Goal: Information Seeking & Learning: Learn about a topic

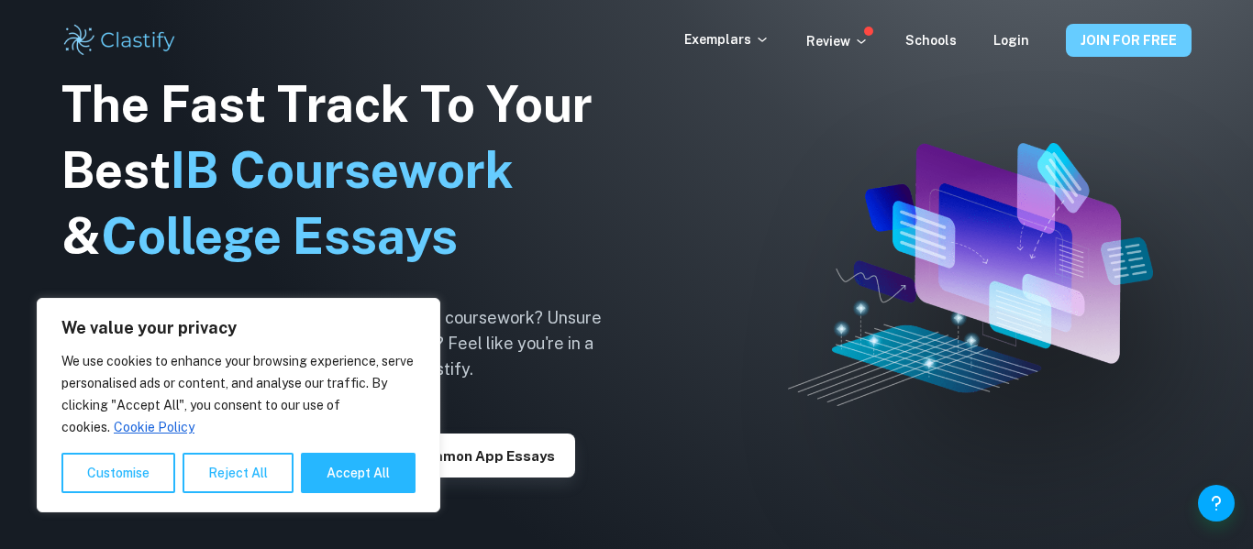
click at [1096, 53] on button "JOIN FOR FREE" at bounding box center [1129, 40] width 126 height 33
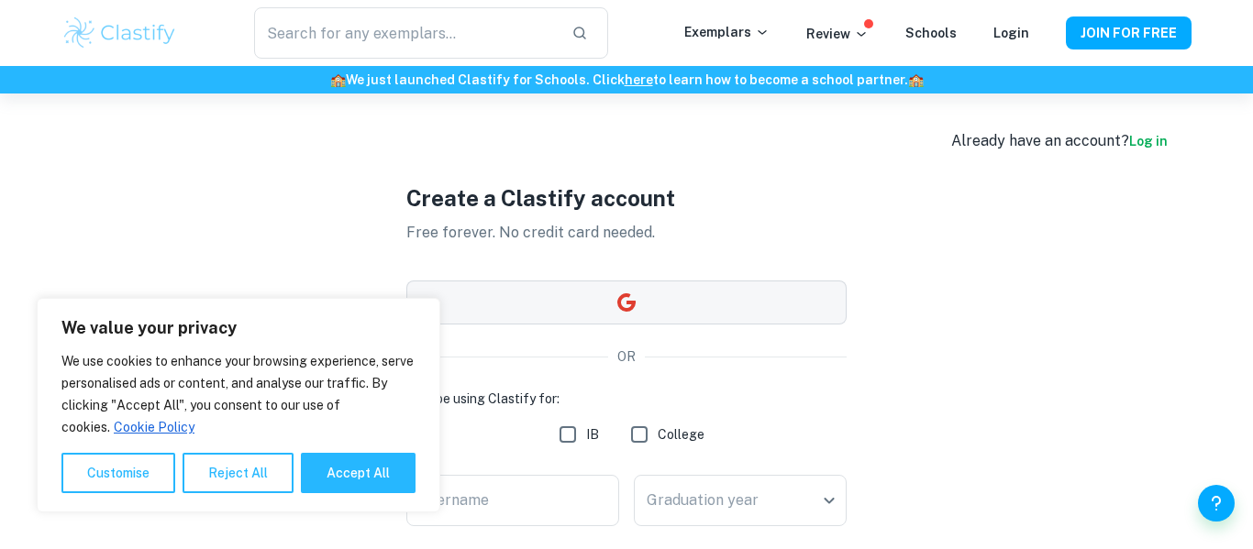
click at [771, 297] on button "button" at bounding box center [626, 303] width 440 height 44
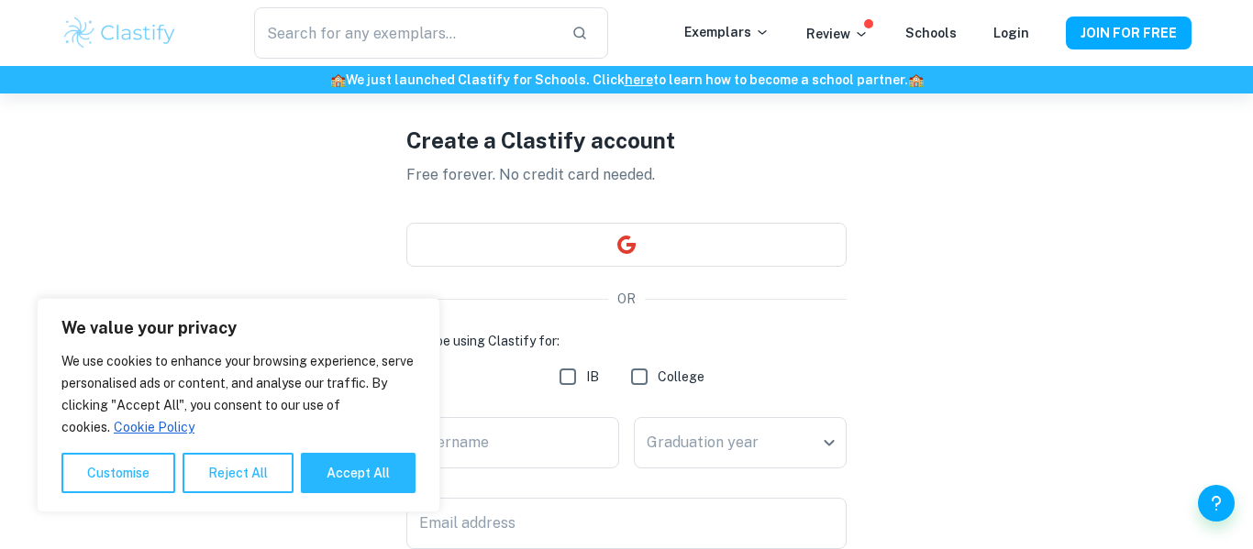
scroll to position [61, 0]
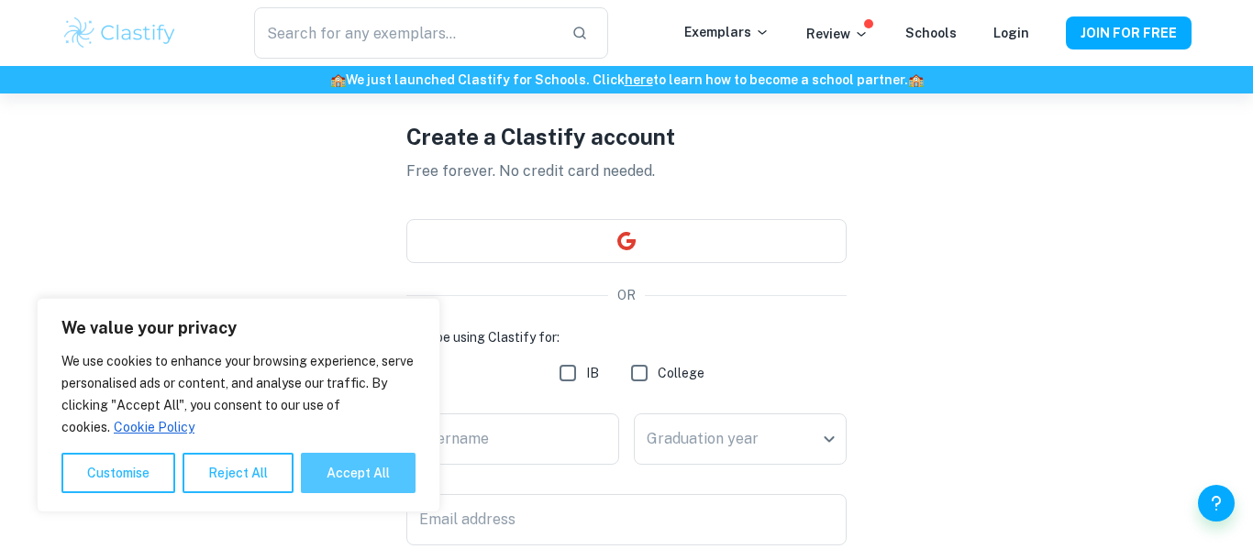
click at [344, 483] on button "Accept All" at bounding box center [358, 473] width 115 height 40
checkbox input "true"
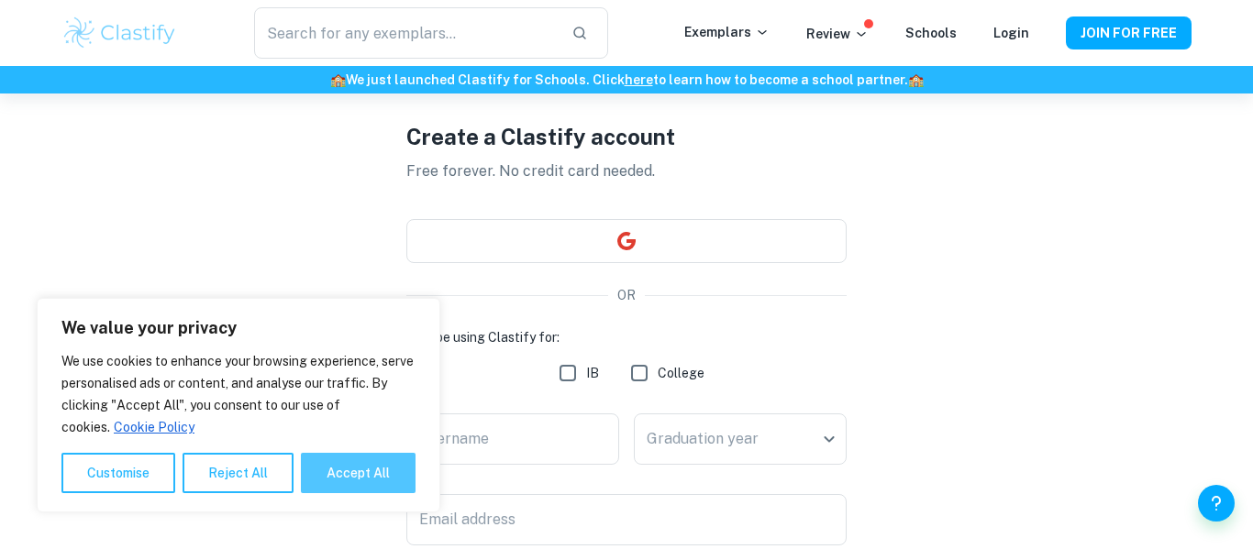
checkbox input "true"
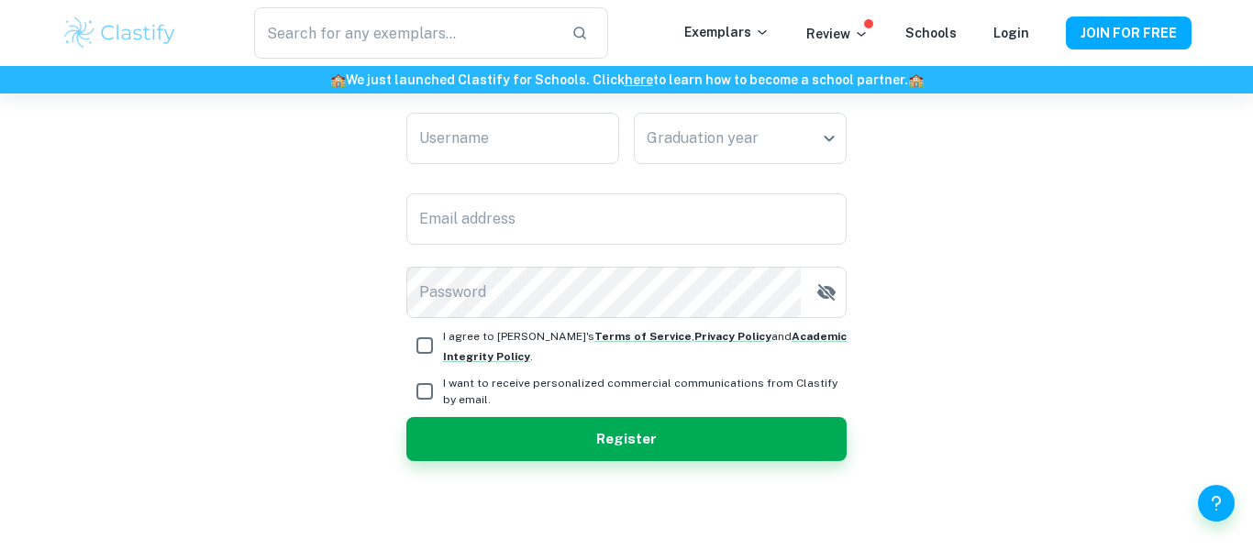
scroll to position [0, 0]
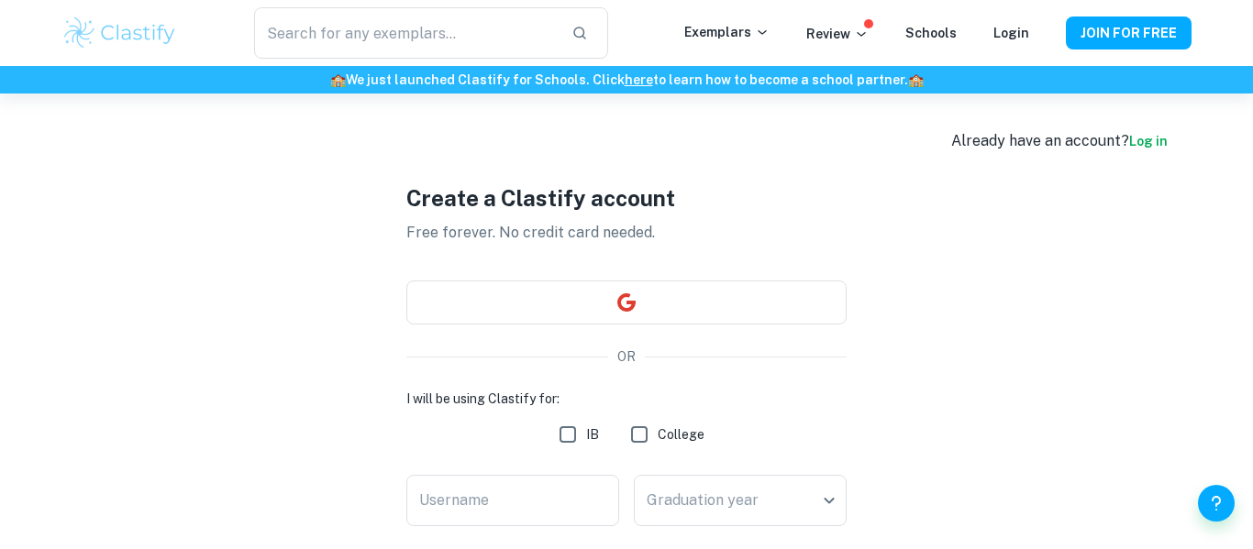
click at [996, 52] on div "​ Exemplars Review Schools Login JOIN FOR FREE" at bounding box center [626, 32] width 1174 height 51
click at [1001, 43] on div "Login" at bounding box center [1011, 33] width 36 height 22
click at [1005, 38] on link "Login" at bounding box center [1011, 33] width 36 height 15
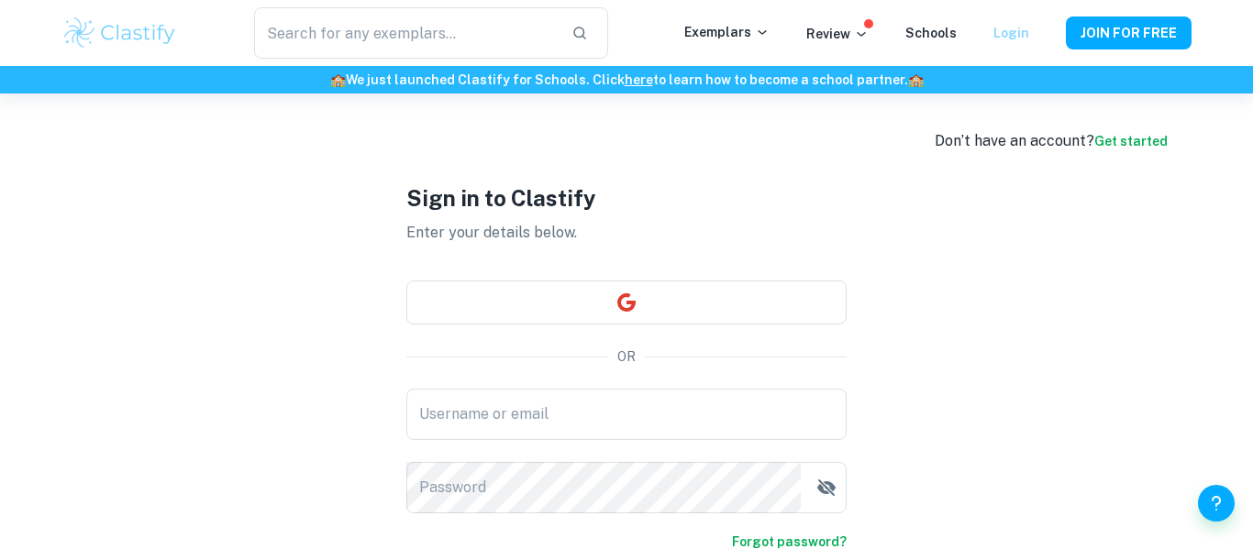
click at [1026, 35] on link "Login" at bounding box center [1011, 33] width 36 height 15
click at [1011, 34] on link "Login" at bounding box center [1011, 33] width 36 height 15
click at [493, 26] on input "text" at bounding box center [405, 32] width 303 height 51
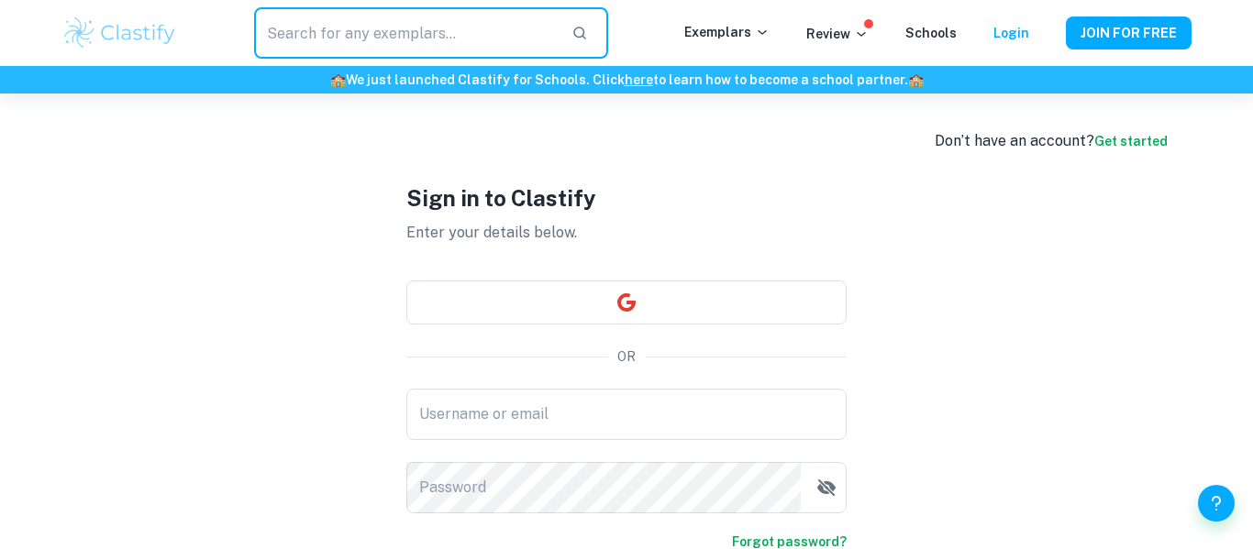
click at [493, 26] on input "text" at bounding box center [405, 32] width 303 height 51
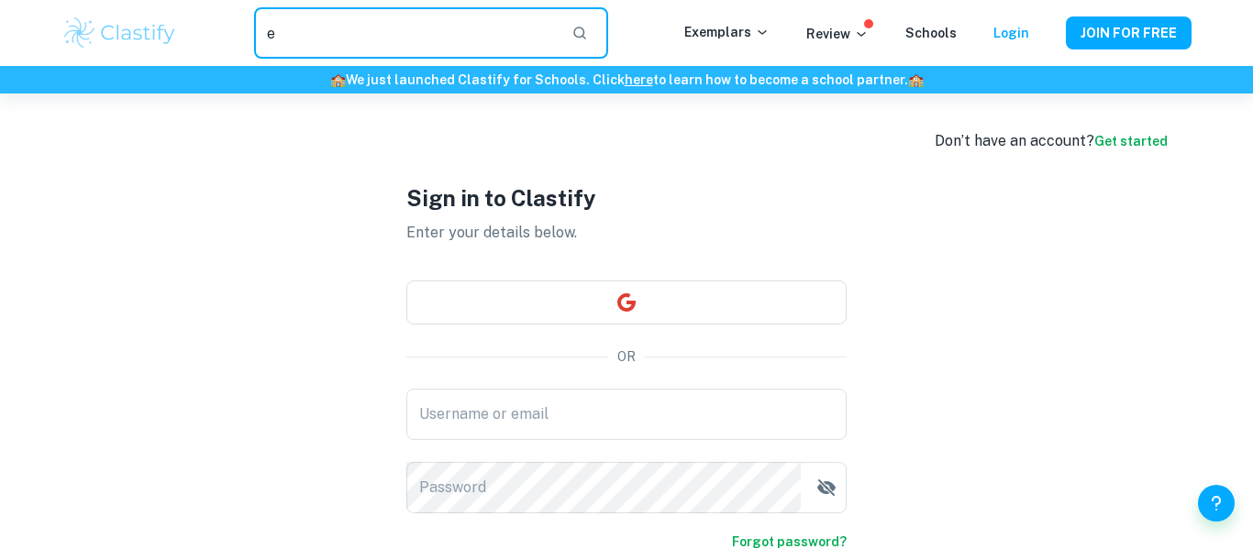
type input "ee"
type input "EE examples"
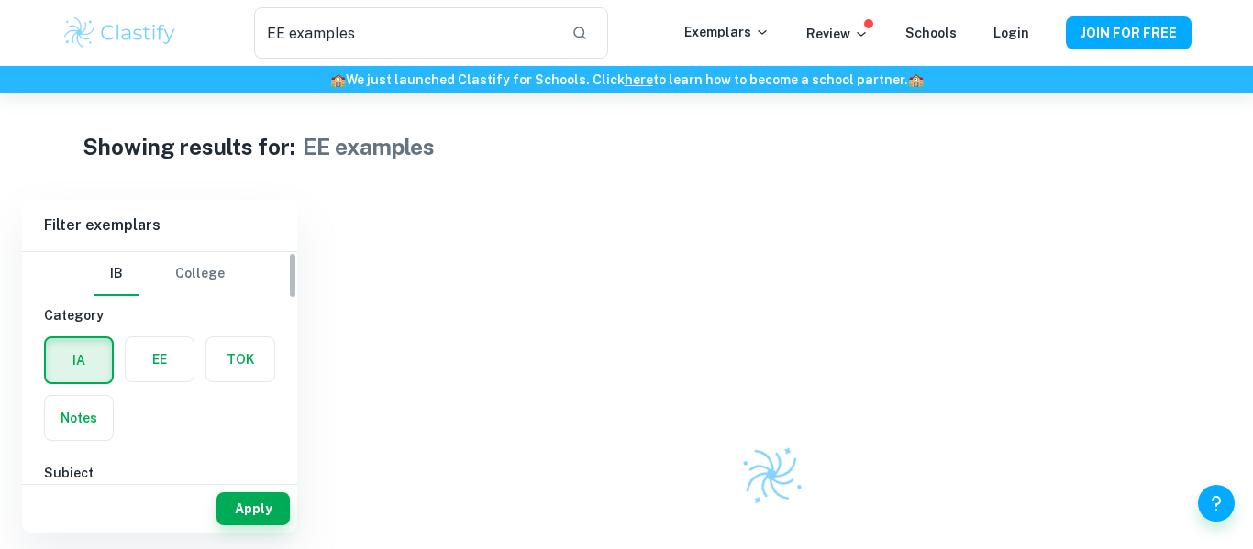
click at [135, 364] on label "button" at bounding box center [160, 360] width 68 height 44
click at [0, 0] on input "radio" at bounding box center [0, 0] width 0 height 0
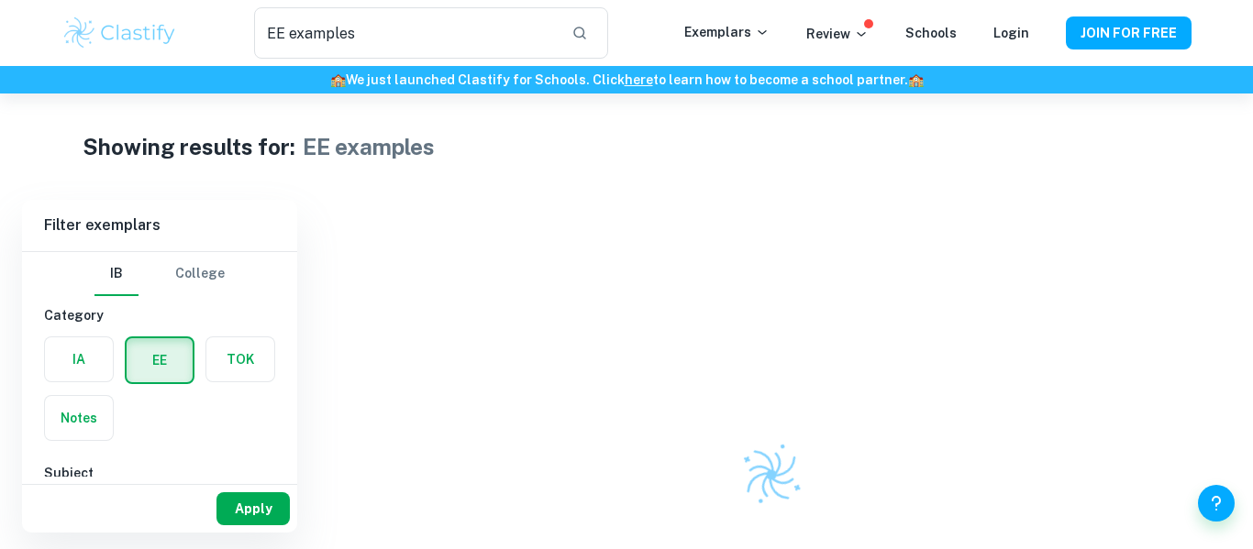
click at [271, 504] on button "Apply" at bounding box center [252, 509] width 73 height 33
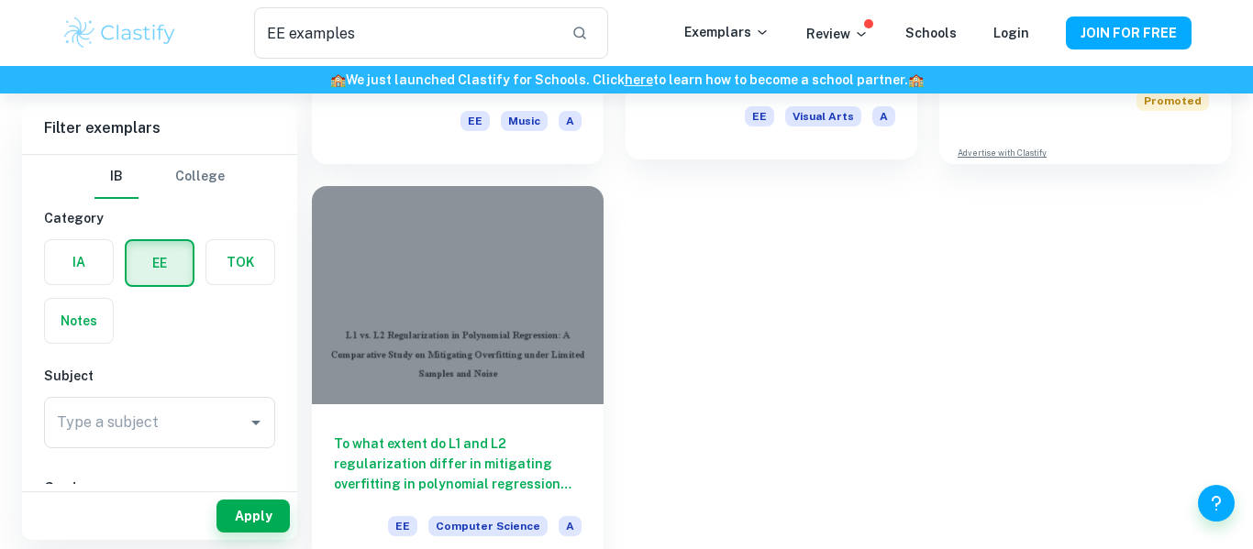
scroll to position [421, 0]
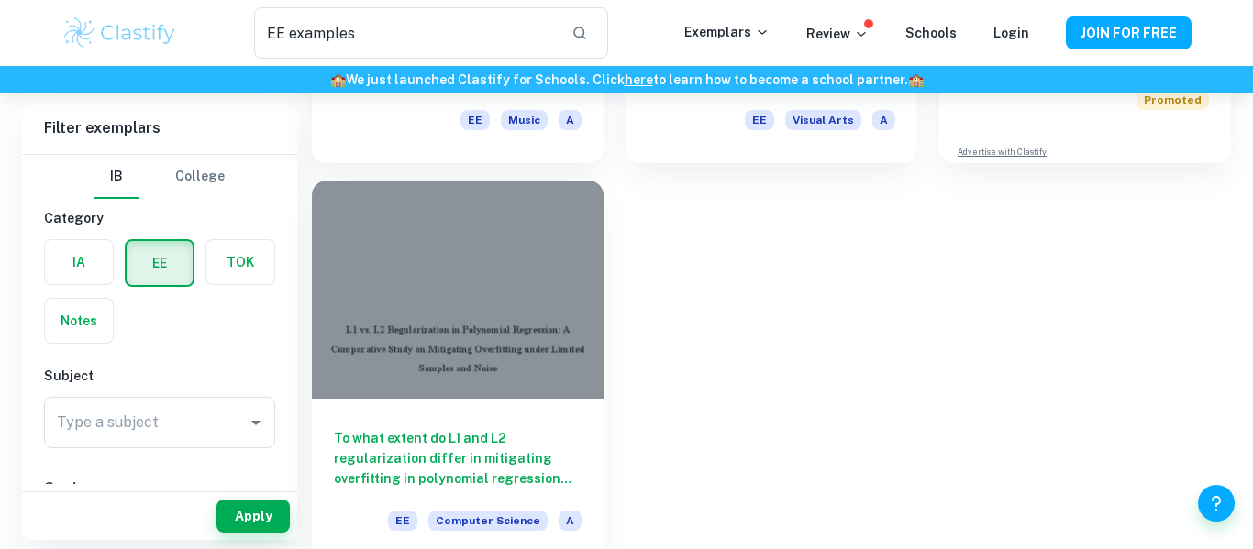
click at [532, 395] on div at bounding box center [458, 290] width 292 height 219
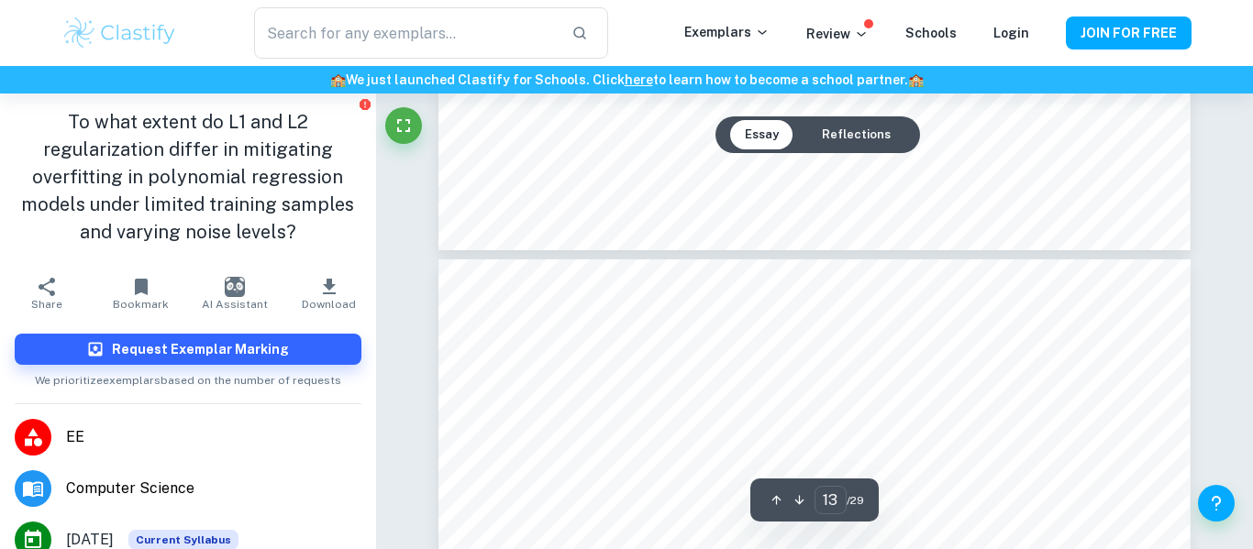
type input "14"
